Goal: Task Accomplishment & Management: Use online tool/utility

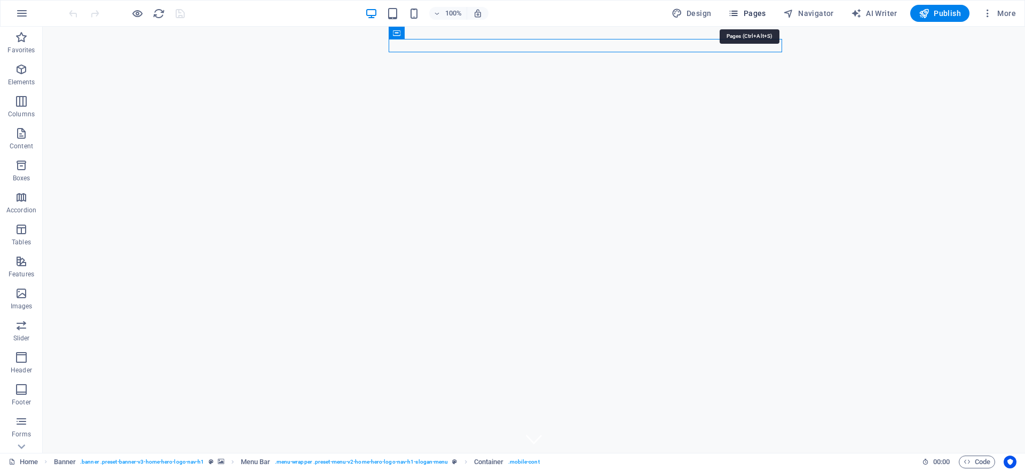
click at [762, 17] on span "Pages" at bounding box center [746, 13] width 37 height 11
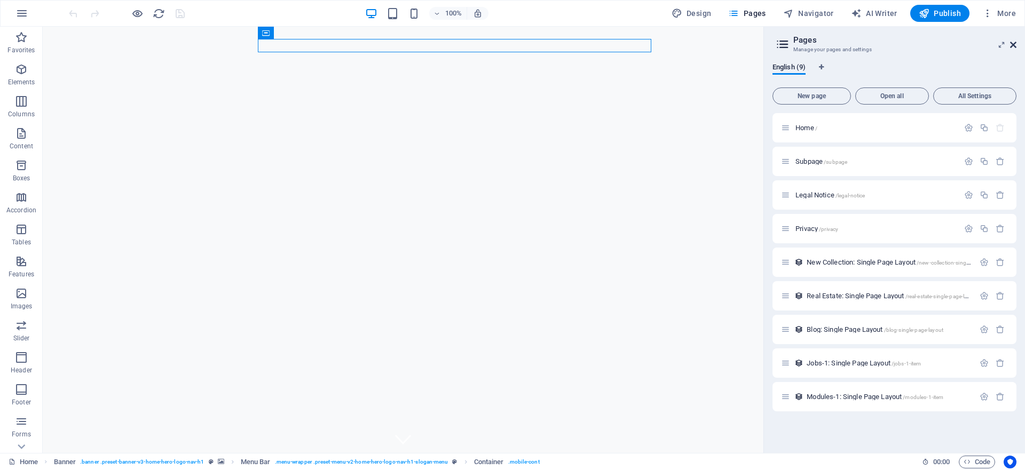
click at [1014, 46] on icon at bounding box center [1013, 45] width 6 height 9
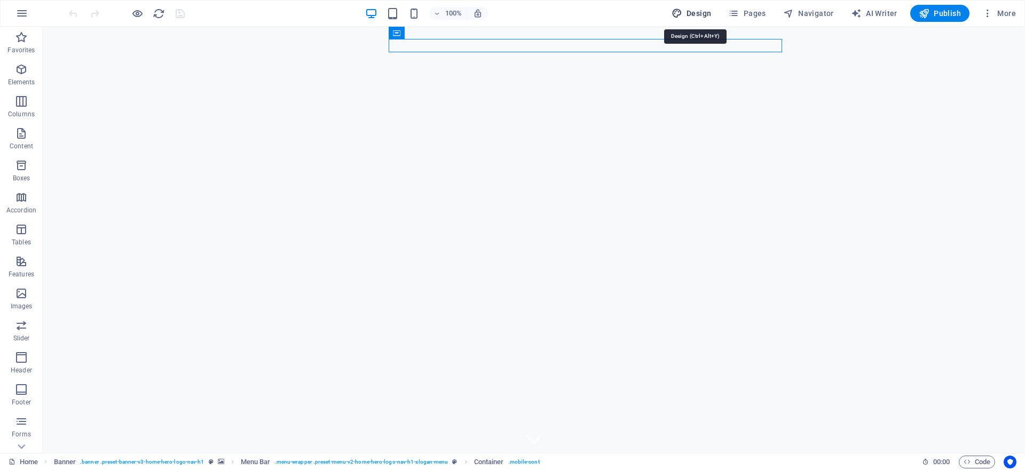
click at [680, 13] on icon "button" at bounding box center [676, 13] width 11 height 11
select select "px"
select select "200"
select select "px"
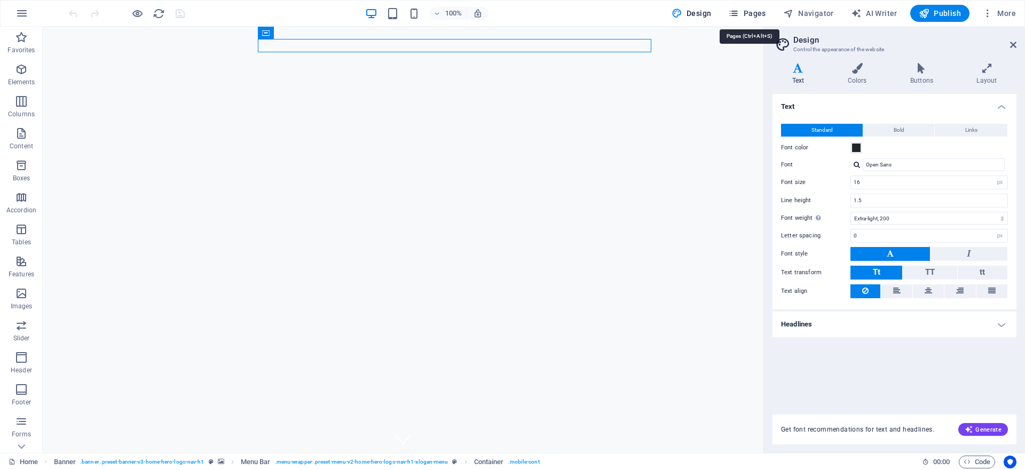
click at [742, 13] on span "Pages" at bounding box center [746, 13] width 37 height 11
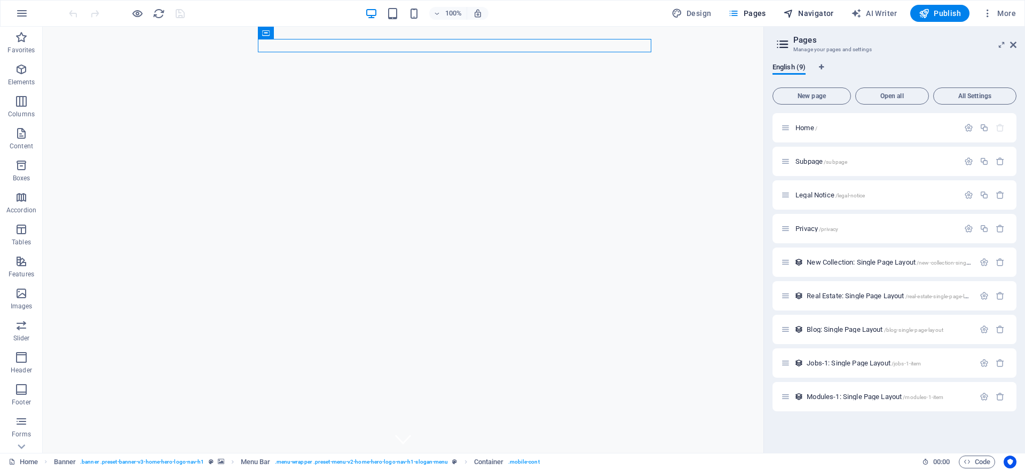
click at [804, 13] on span "Navigator" at bounding box center [808, 13] width 51 height 11
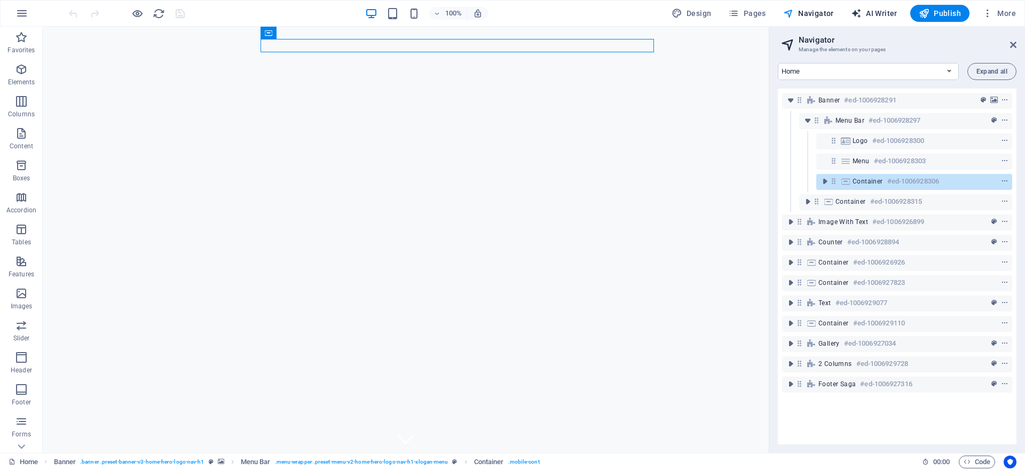
click at [866, 14] on span "AI Writer" at bounding box center [874, 13] width 46 height 11
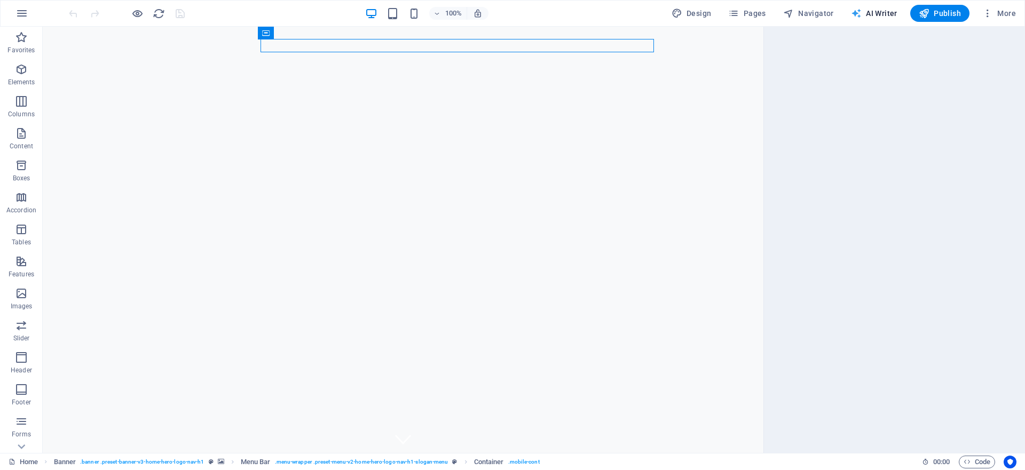
select select "English"
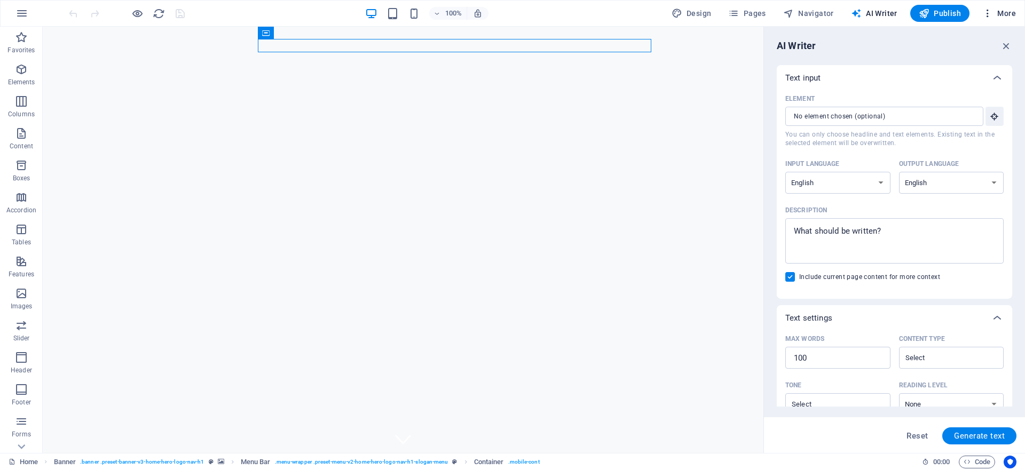
click at [1000, 10] on span "More" at bounding box center [999, 13] width 34 height 11
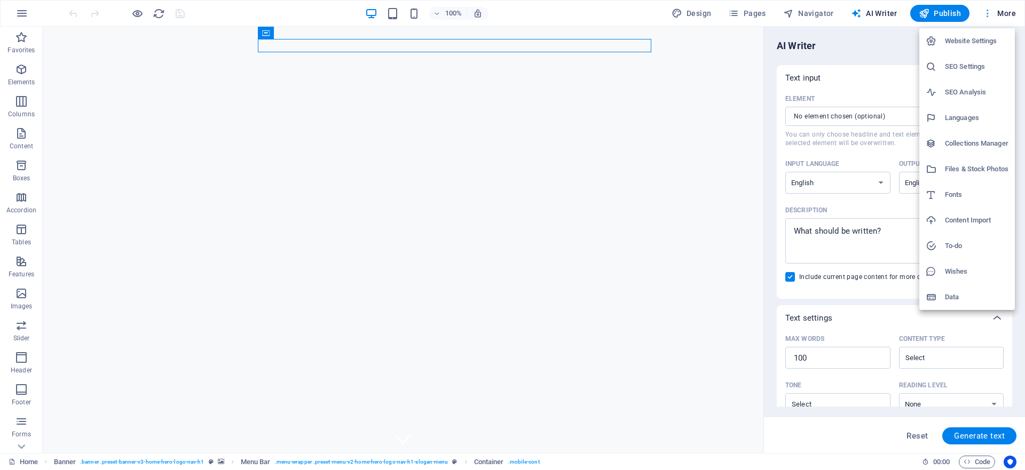
click at [1000, 10] on div at bounding box center [512, 235] width 1025 height 470
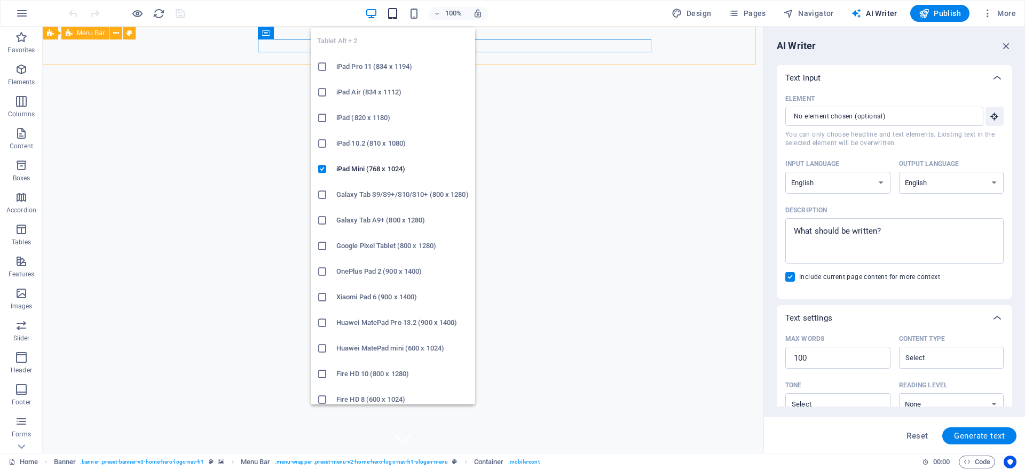
click at [395, 14] on icon "button" at bounding box center [392, 13] width 12 height 12
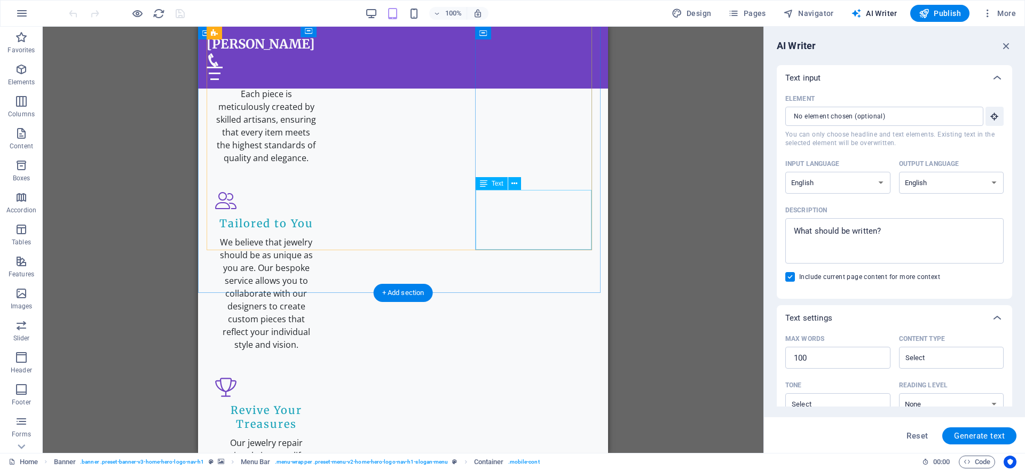
scroll to position [2105, 0]
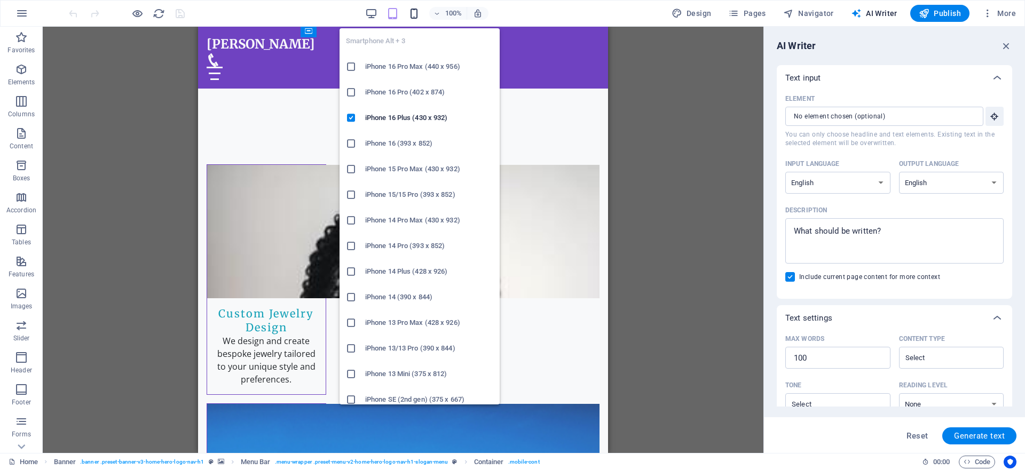
click at [418, 17] on icon "button" at bounding box center [414, 13] width 12 height 12
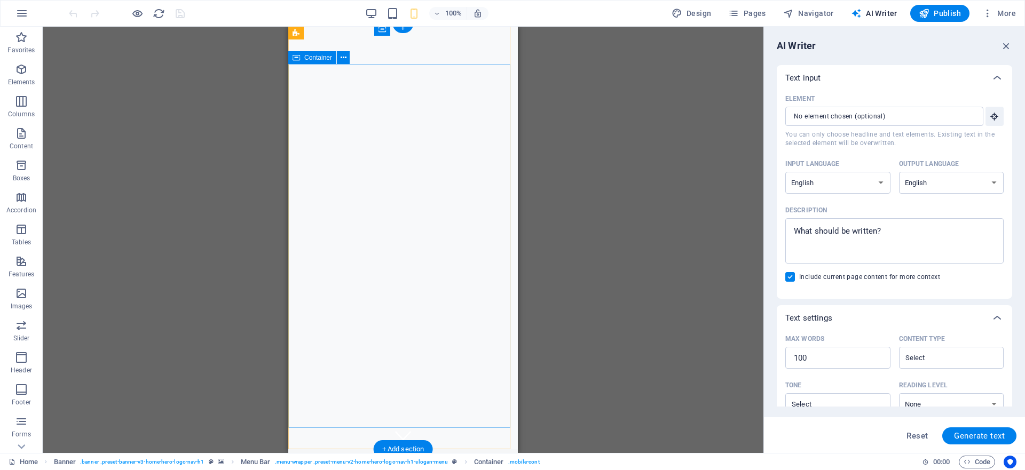
scroll to position [0, 0]
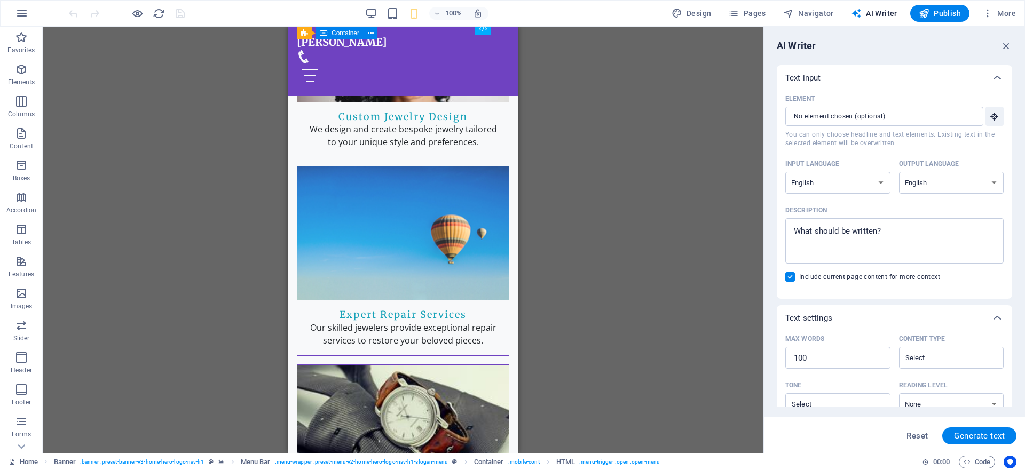
scroll to position [2265, 0]
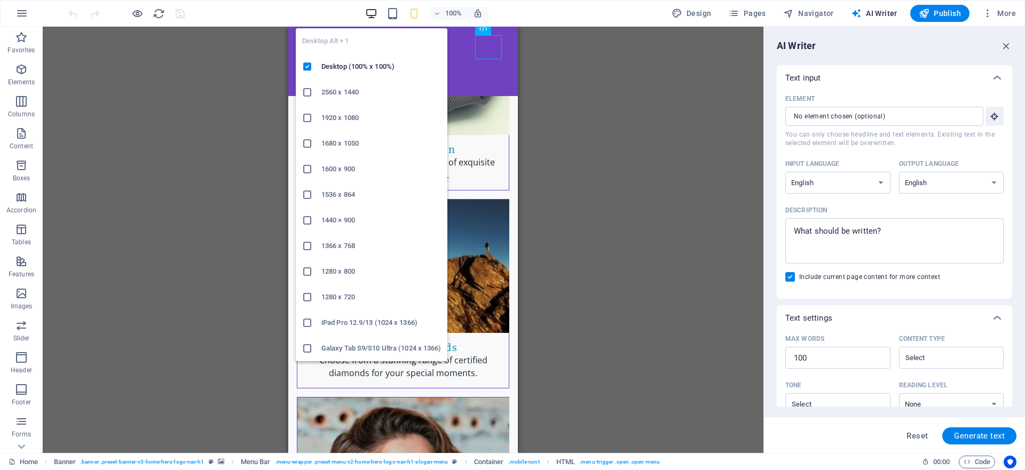
click at [375, 14] on icon "button" at bounding box center [371, 13] width 12 height 12
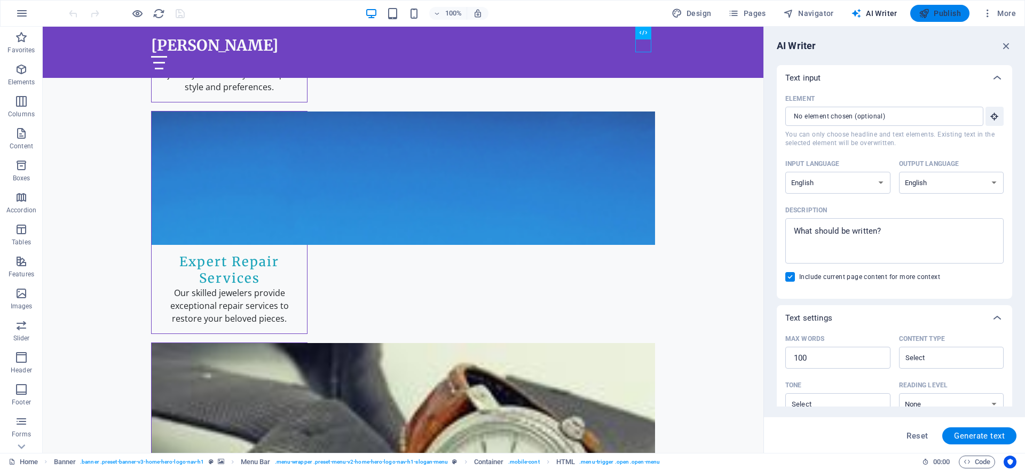
click at [930, 13] on span "Publish" at bounding box center [939, 13] width 42 height 11
